Goal: Find specific page/section: Find specific page/section

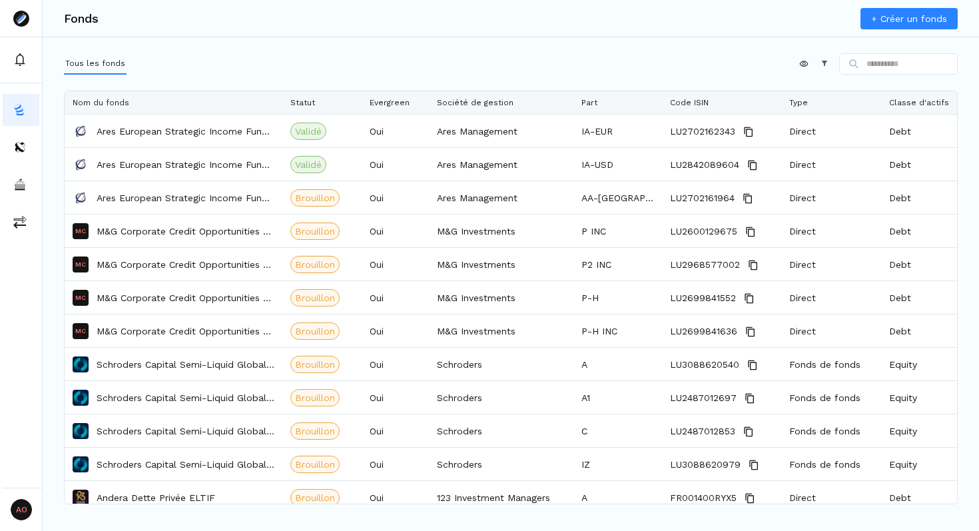
click at [434, 51] on div "Fonds + Créer un fonds Tous les fonds Appliquer Constructeur Faites glisser ici…" at bounding box center [511, 265] width 936 height 531
click at [792, 61] on html "AO Admin Owners Owners Fonds + Créer un fonds Tous les fonds Appliquer Construc…" at bounding box center [489, 265] width 979 height 531
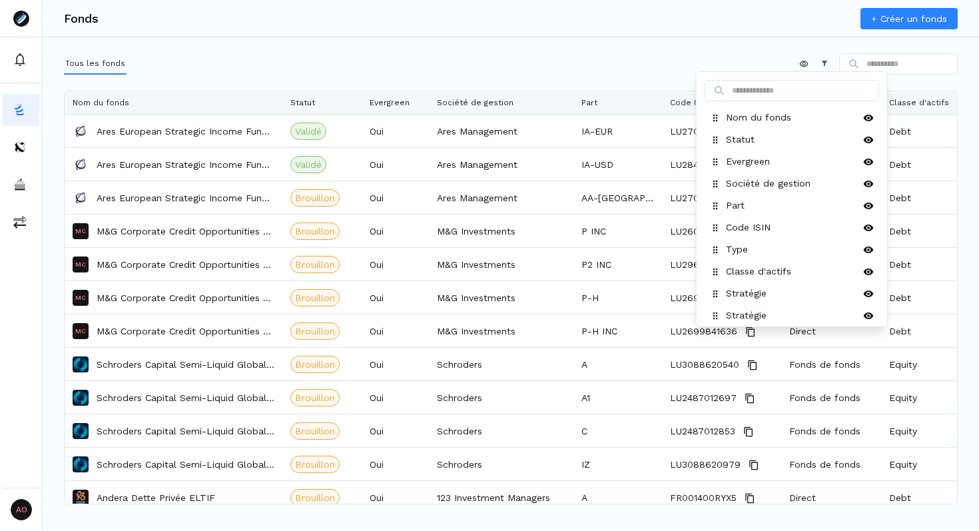
click at [601, 52] on html "AO Admin Owners Owners Fonds + Créer un fonds Tous les fonds Appliquer Construc…" at bounding box center [489, 265] width 979 height 531
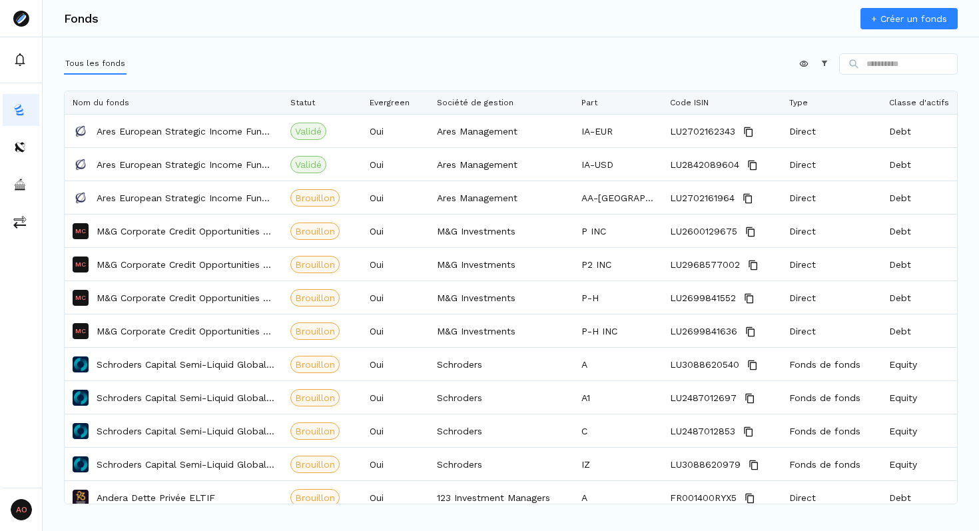
click at [819, 63] on icon at bounding box center [823, 62] width 9 height 9
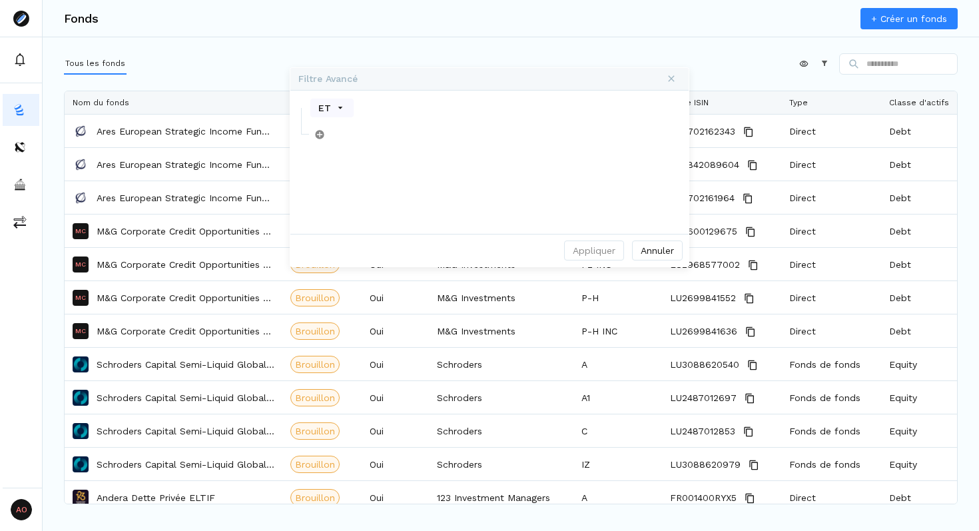
click at [657, 250] on button "Annuler" at bounding box center [657, 250] width 51 height 20
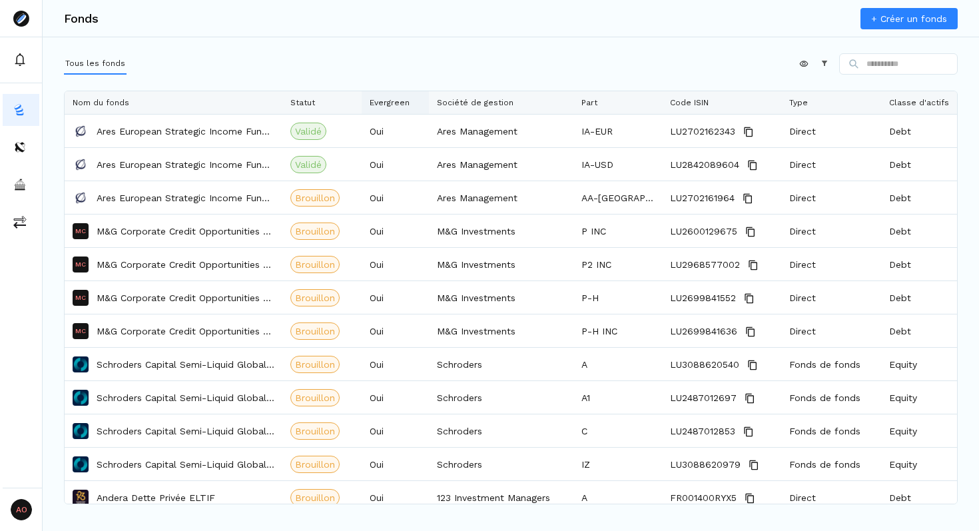
click at [414, 103] on div "Evergreen" at bounding box center [395, 102] width 51 height 23
click at [489, 74] on div "Appliquer Constructeur" at bounding box center [511, 66] width 894 height 27
click at [561, 100] on div "Société de gestion" at bounding box center [501, 102] width 129 height 23
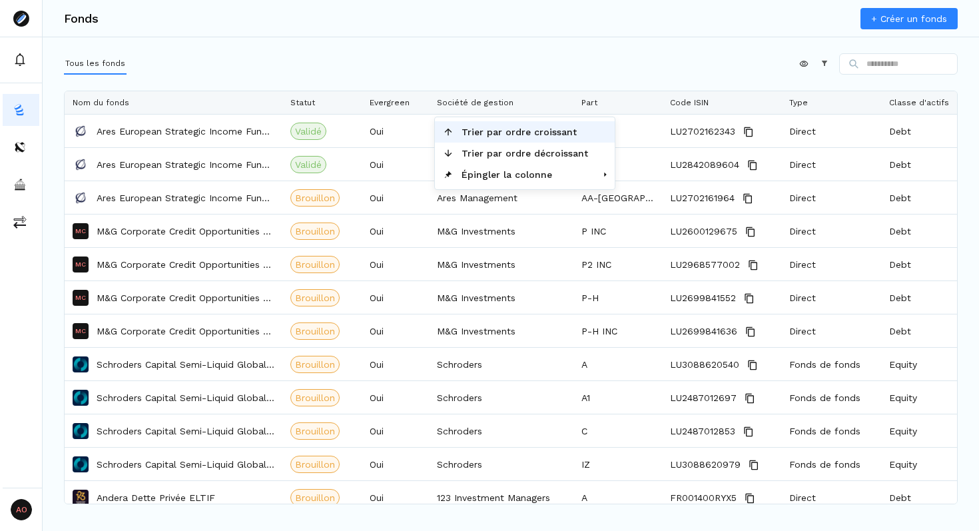
click at [526, 134] on span "Trier par ordre croissant" at bounding box center [524, 131] width 142 height 21
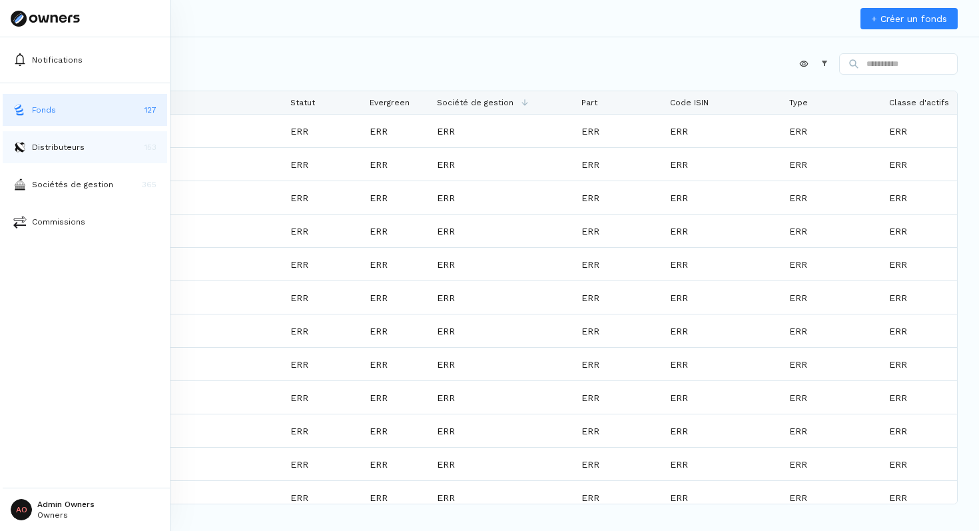
click at [16, 140] on img at bounding box center [19, 146] width 13 height 13
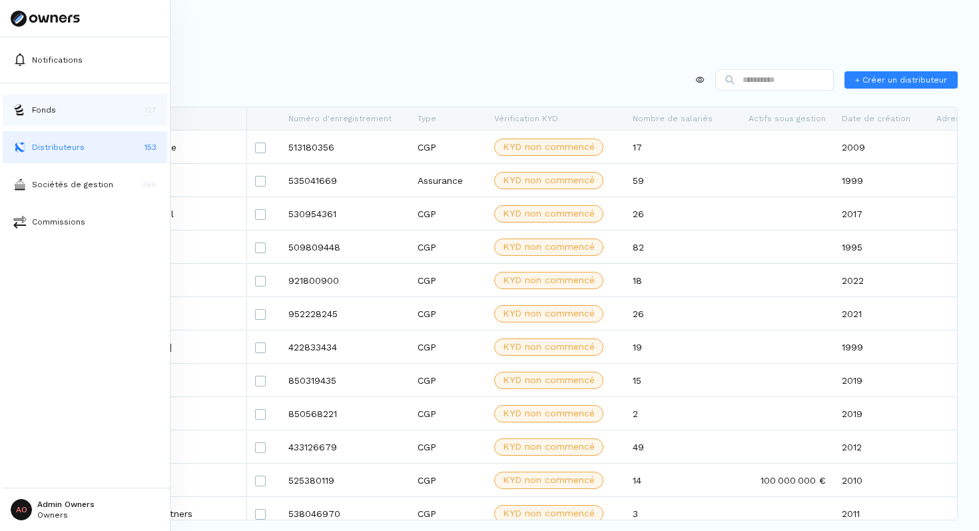
click at [41, 101] on button "Fonds 127" at bounding box center [85, 110] width 164 height 32
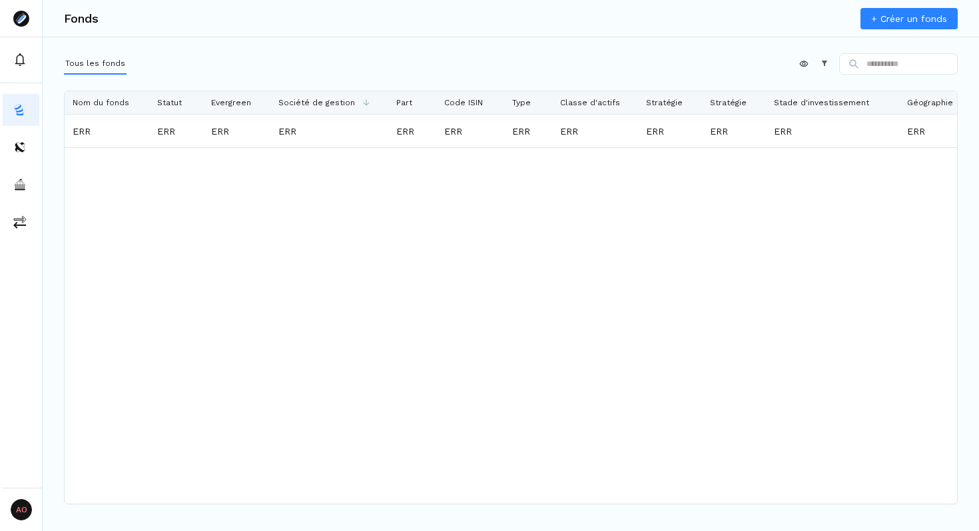
click at [822, 61] on icon at bounding box center [824, 63] width 5 height 5
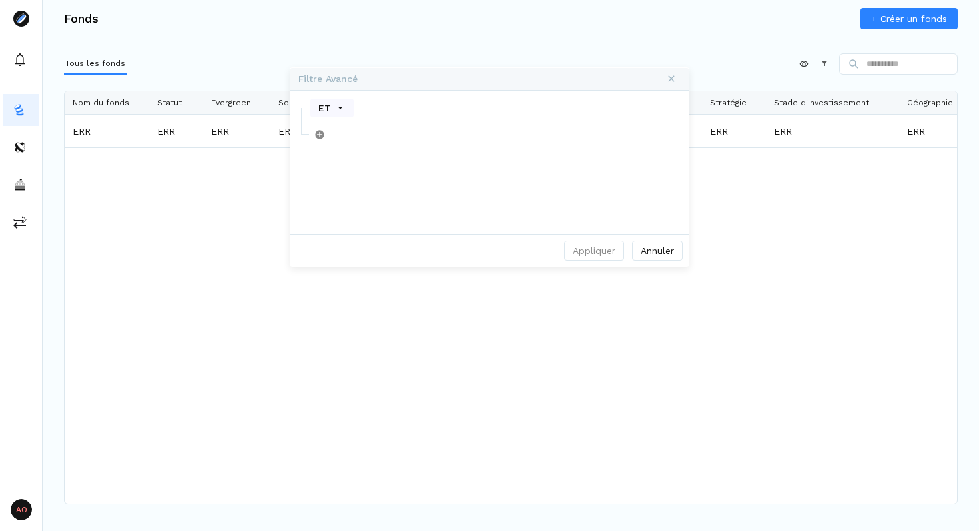
click at [657, 250] on button "Annuler" at bounding box center [657, 250] width 51 height 20
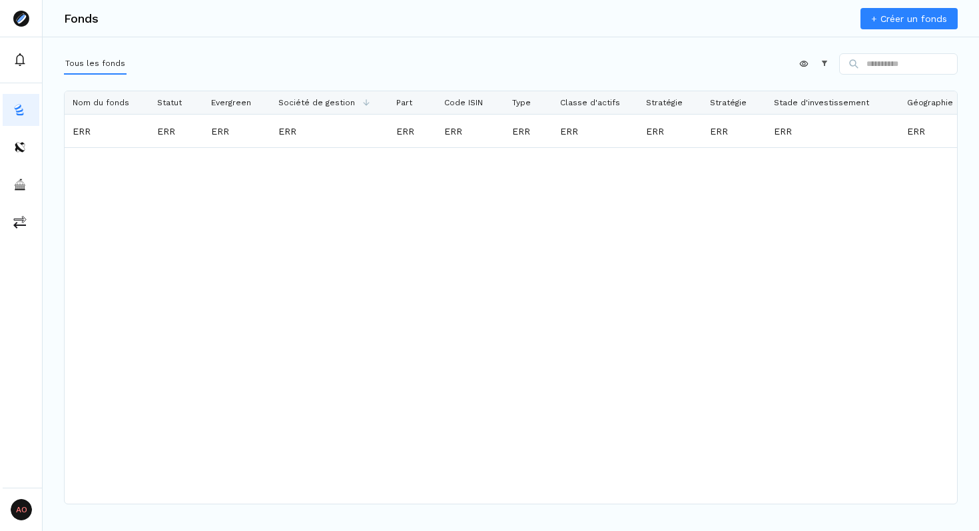
click at [495, 55] on div "Appliquer Constructeur" at bounding box center [511, 66] width 894 height 27
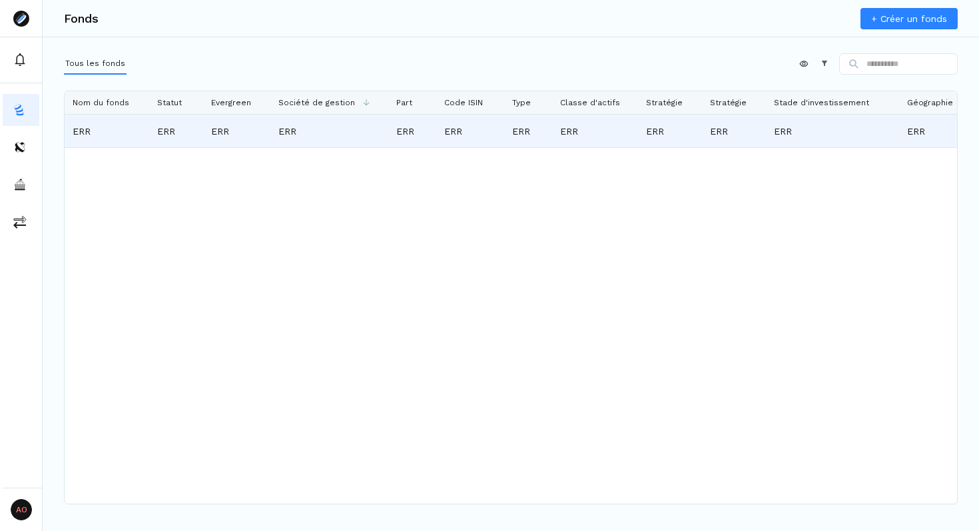
click at [107, 131] on div "ERR" at bounding box center [107, 130] width 69 height 31
click at [87, 129] on div "ERR" at bounding box center [107, 130] width 69 height 31
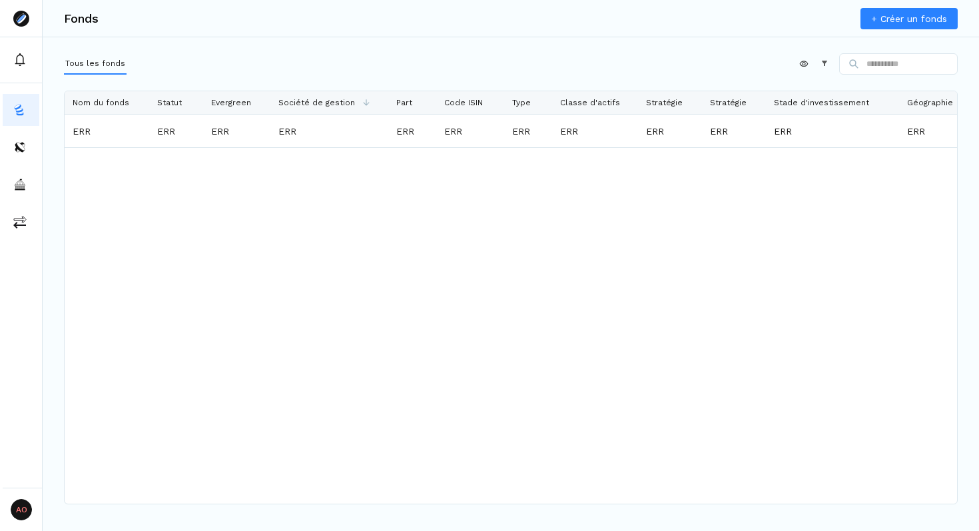
click at [819, 61] on icon at bounding box center [823, 62] width 9 height 9
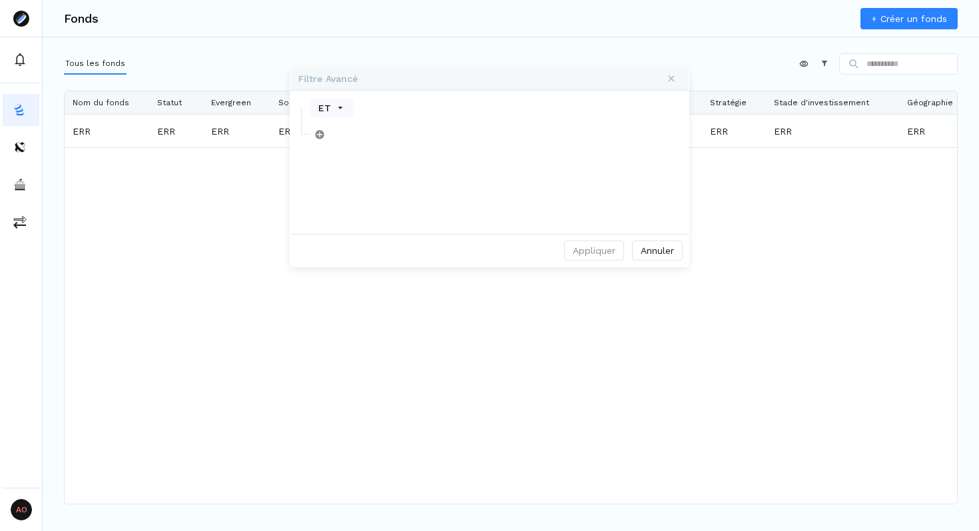
click at [652, 253] on button "Annuler" at bounding box center [657, 250] width 51 height 20
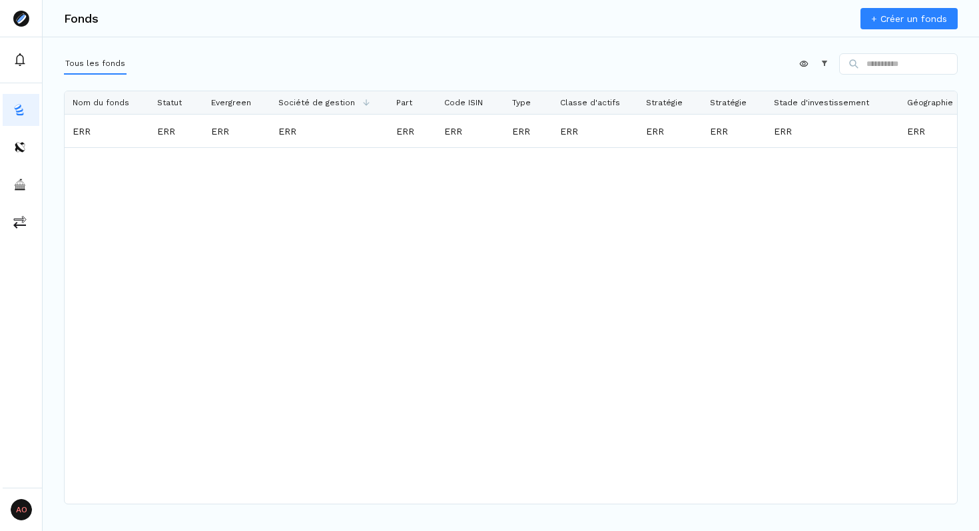
click at [794, 61] on html "AO Admin Owners Owners Fonds + Créer un fonds Tous les fonds Appliquer Construc…" at bounding box center [489, 265] width 979 height 531
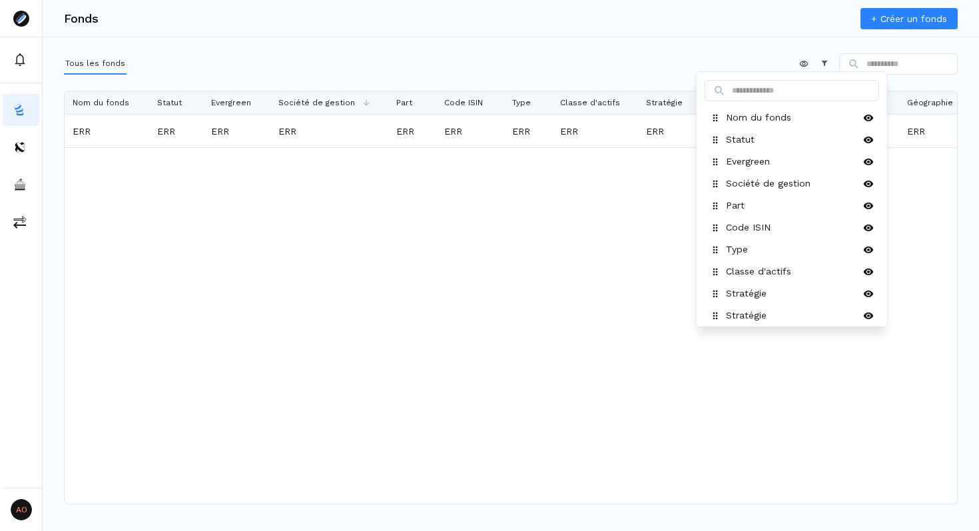
click at [593, 51] on html "AO Admin Owners Owners Fonds + Créer un fonds Tous les fonds Appliquer Construc…" at bounding box center [489, 265] width 979 height 531
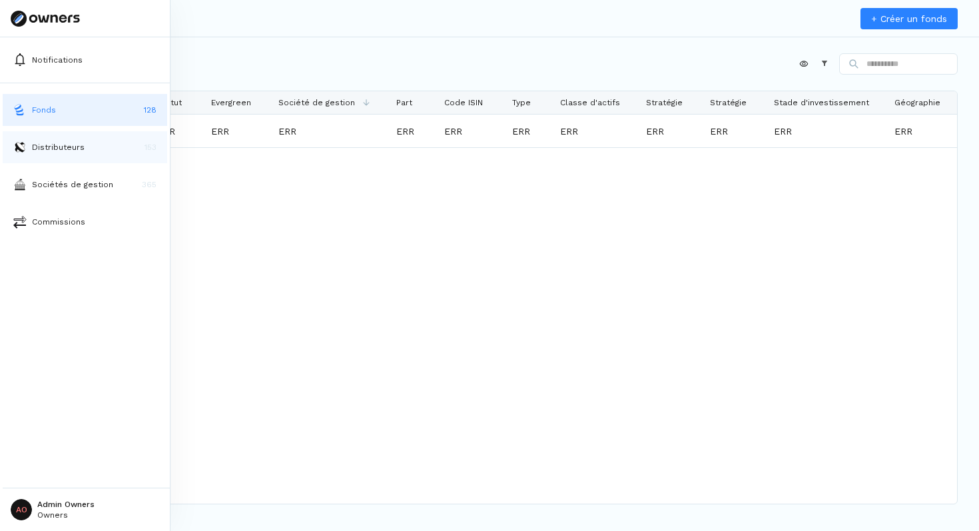
click at [15, 140] on img at bounding box center [19, 146] width 13 height 13
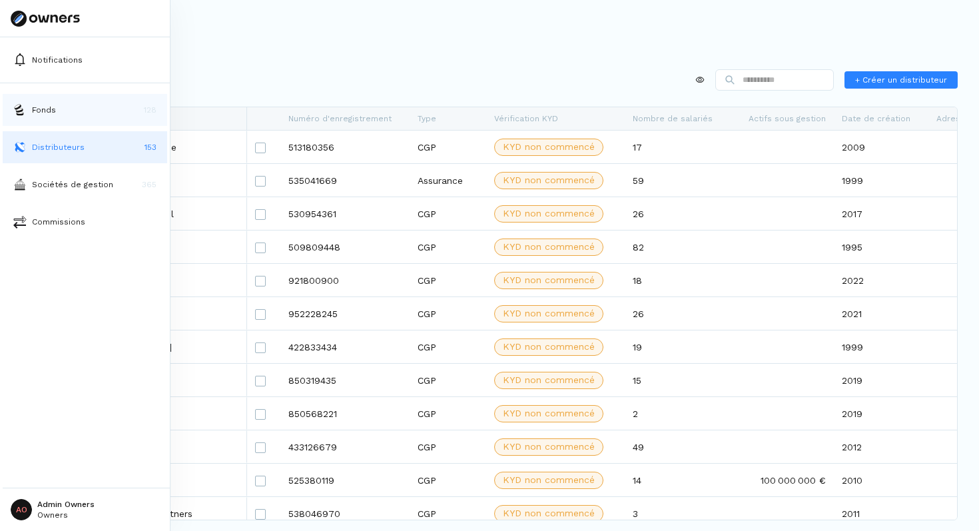
click at [47, 102] on button "Fonds 128" at bounding box center [85, 110] width 164 height 32
